Goal: Information Seeking & Learning: Learn about a topic

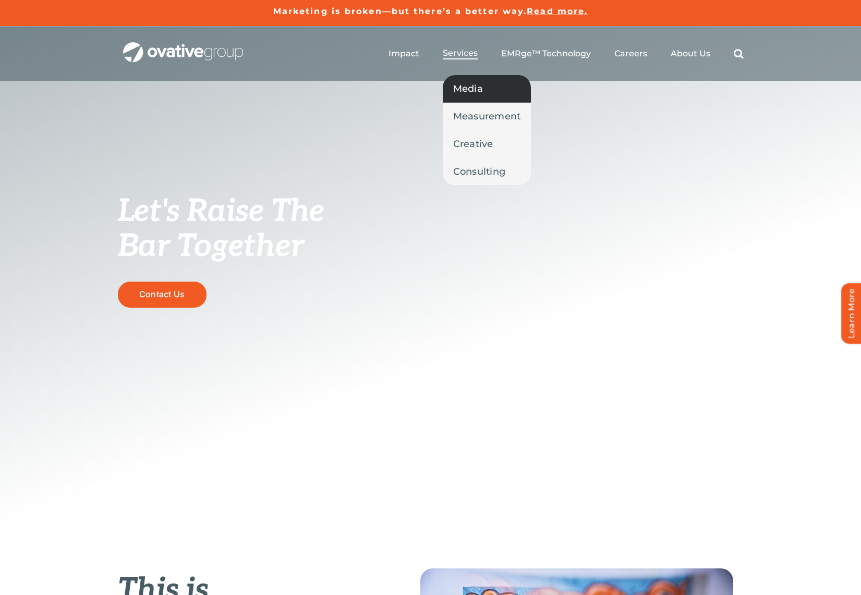
click at [473, 93] on span "Media" at bounding box center [468, 88] width 30 height 15
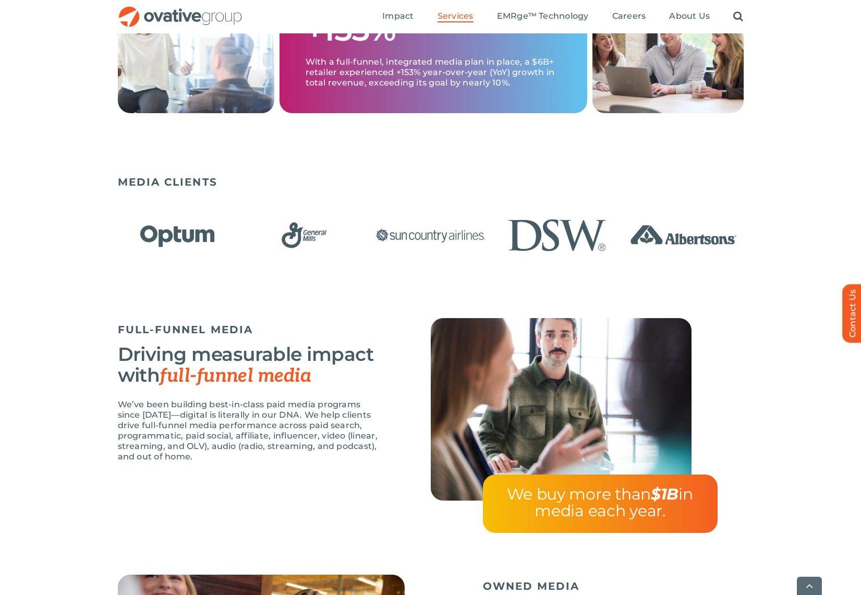
scroll to position [623, 0]
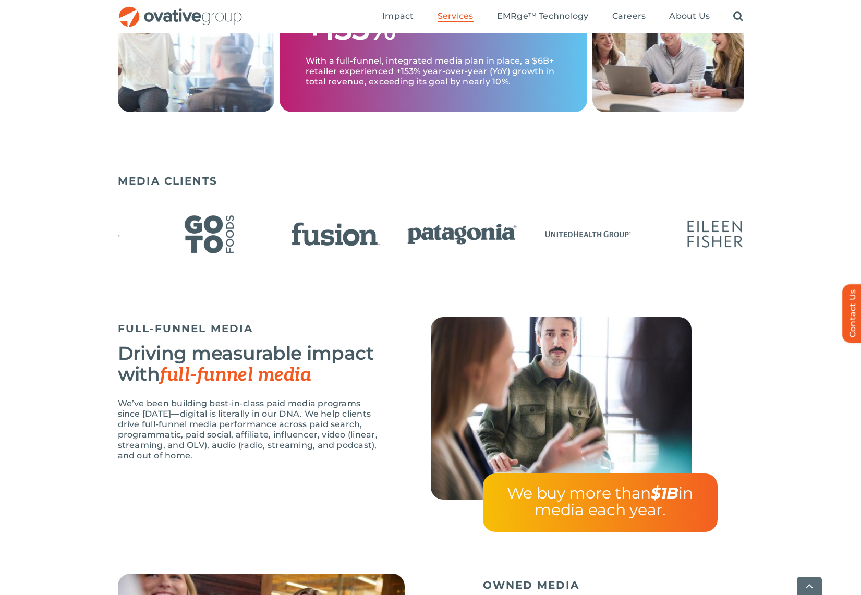
click at [402, 238] on img "21 / 23" at bounding box center [462, 234] width 120 height 49
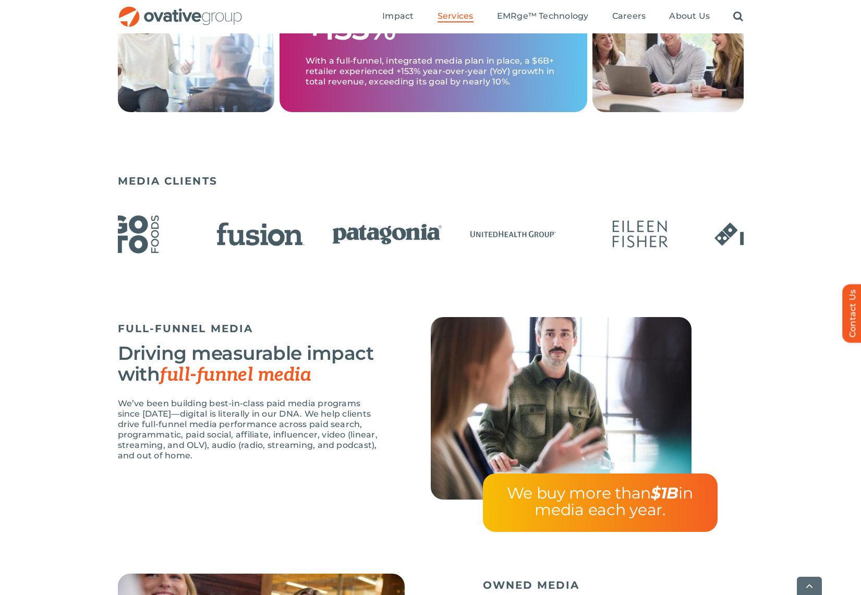
click at [68, 219] on div "MEDIA CLIENTS" at bounding box center [430, 244] width 861 height 148
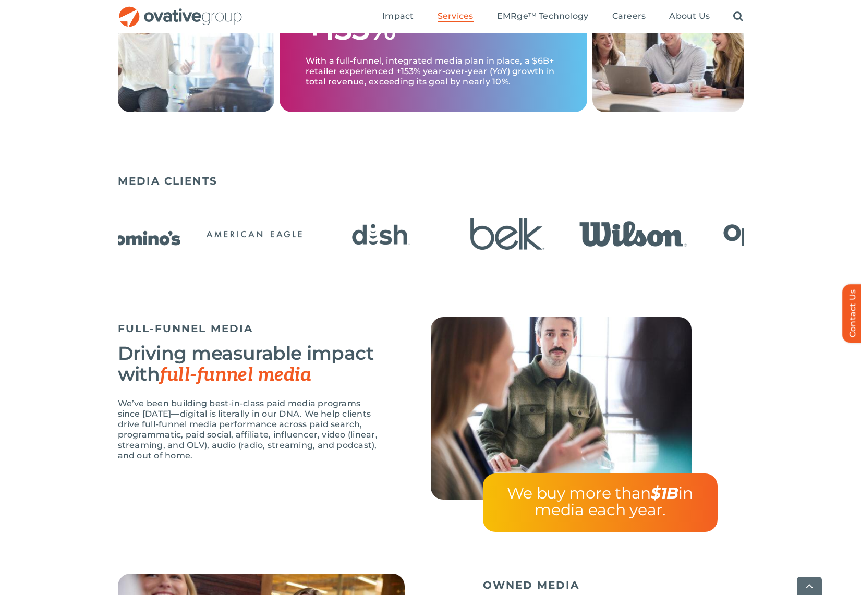
click at [448, 246] on img "4 / 23" at bounding box center [508, 234] width 120 height 49
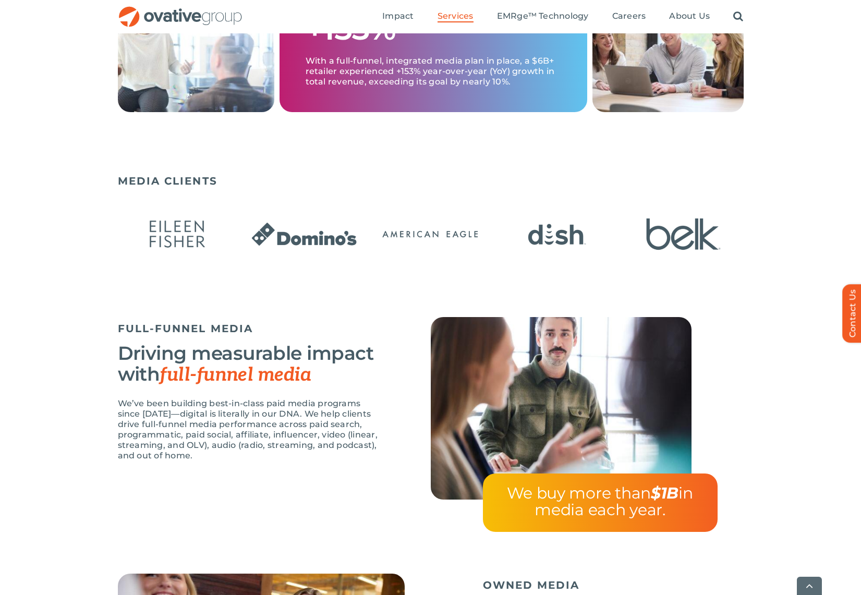
click at [497, 244] on img "3 / 23" at bounding box center [557, 234] width 120 height 49
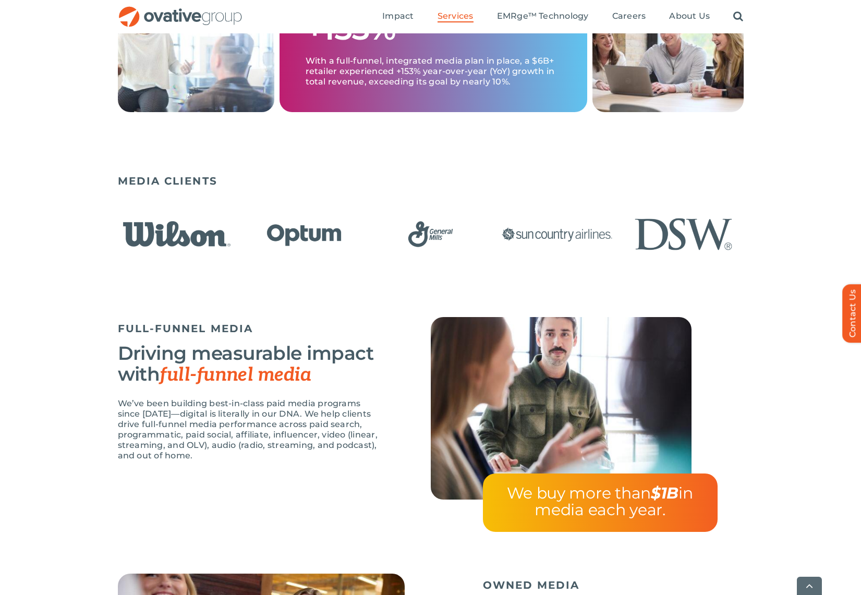
click at [39, 390] on div "FULL-FUNNEL MEDIA Driving measurable impact with full-funnel media We’ve been b…" at bounding box center [430, 445] width 861 height 257
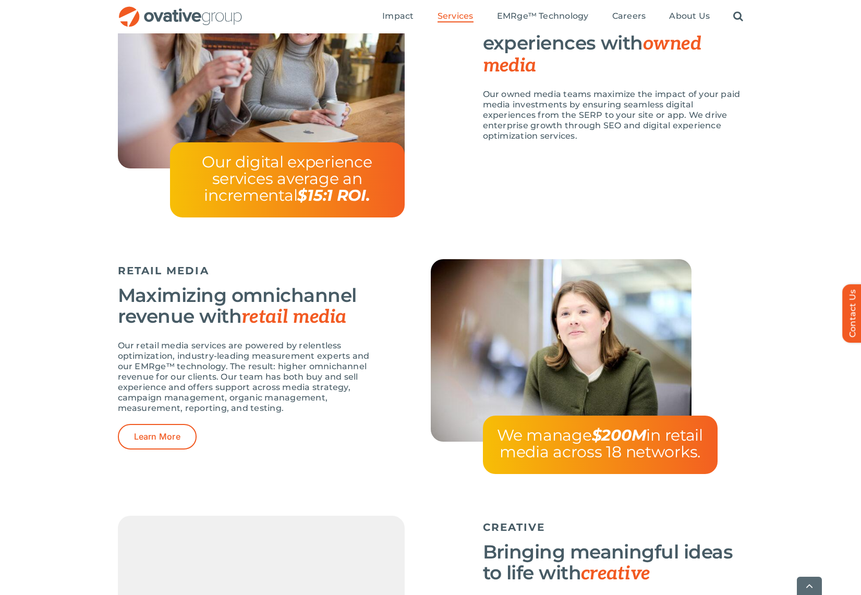
scroll to position [1222, 0]
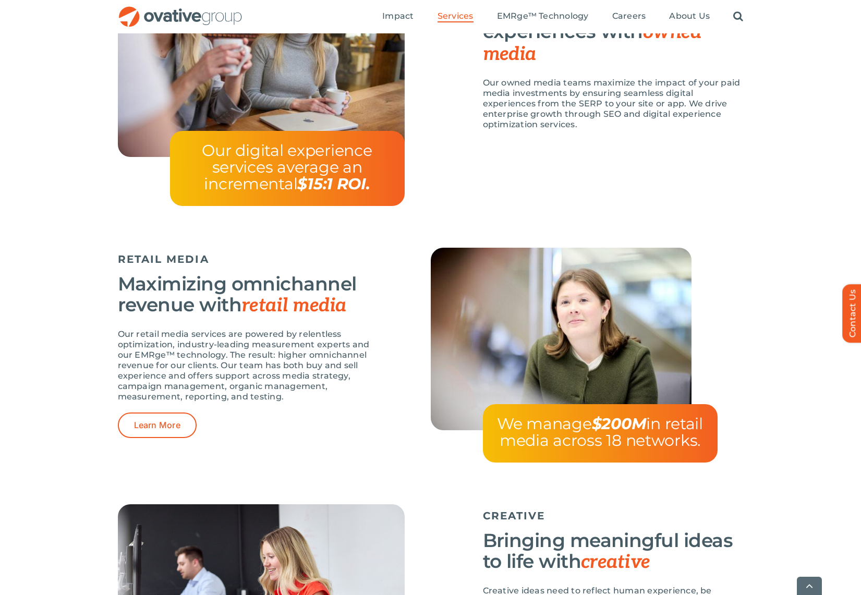
click at [57, 436] on div "RETAIL MEDIA Maximizing omnichannel revenue with retail media Our retail media …" at bounding box center [430, 376] width 861 height 257
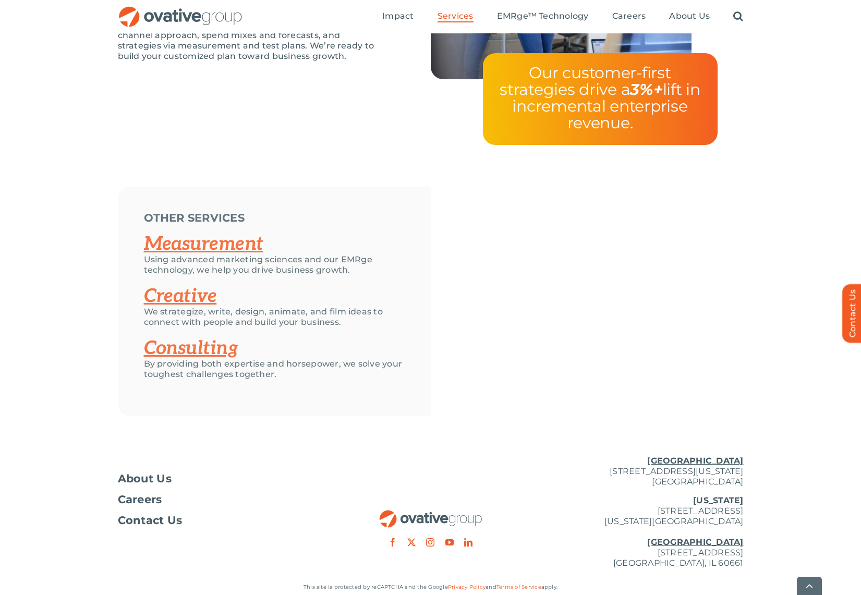
scroll to position [2154, 0]
